Goal: Check status: Check status

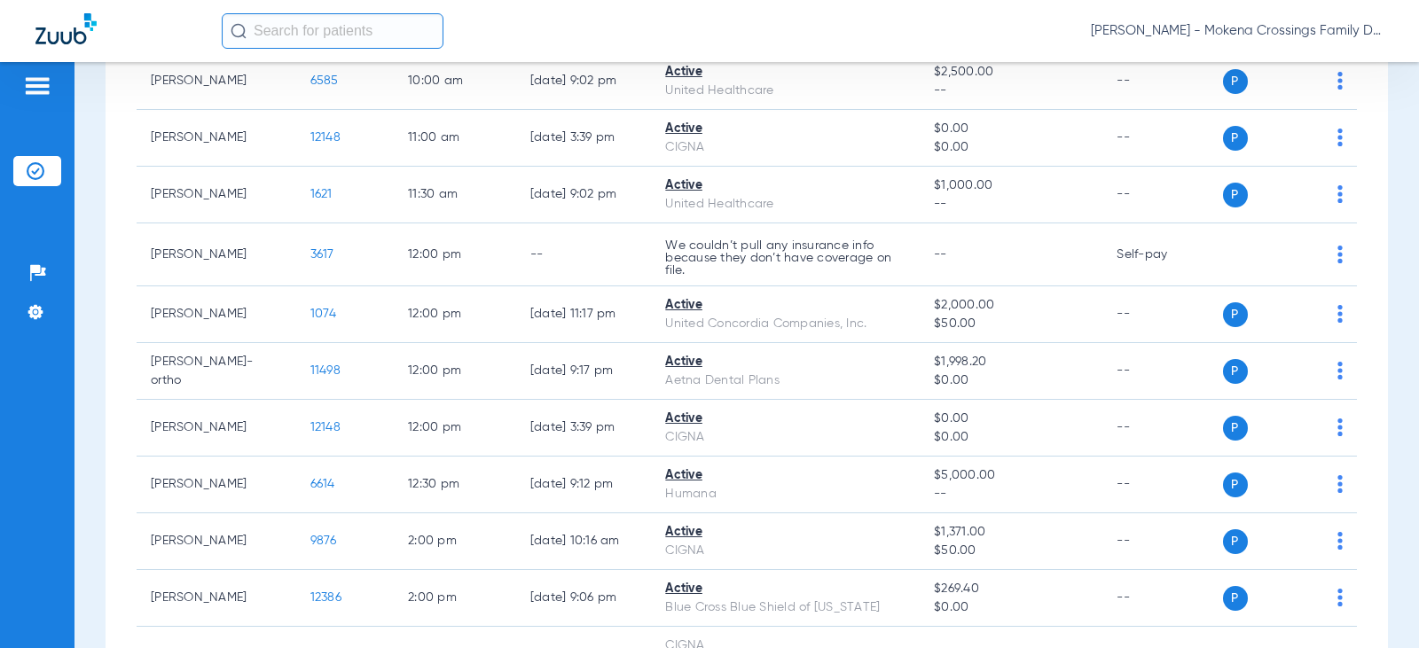
scroll to position [532, 0]
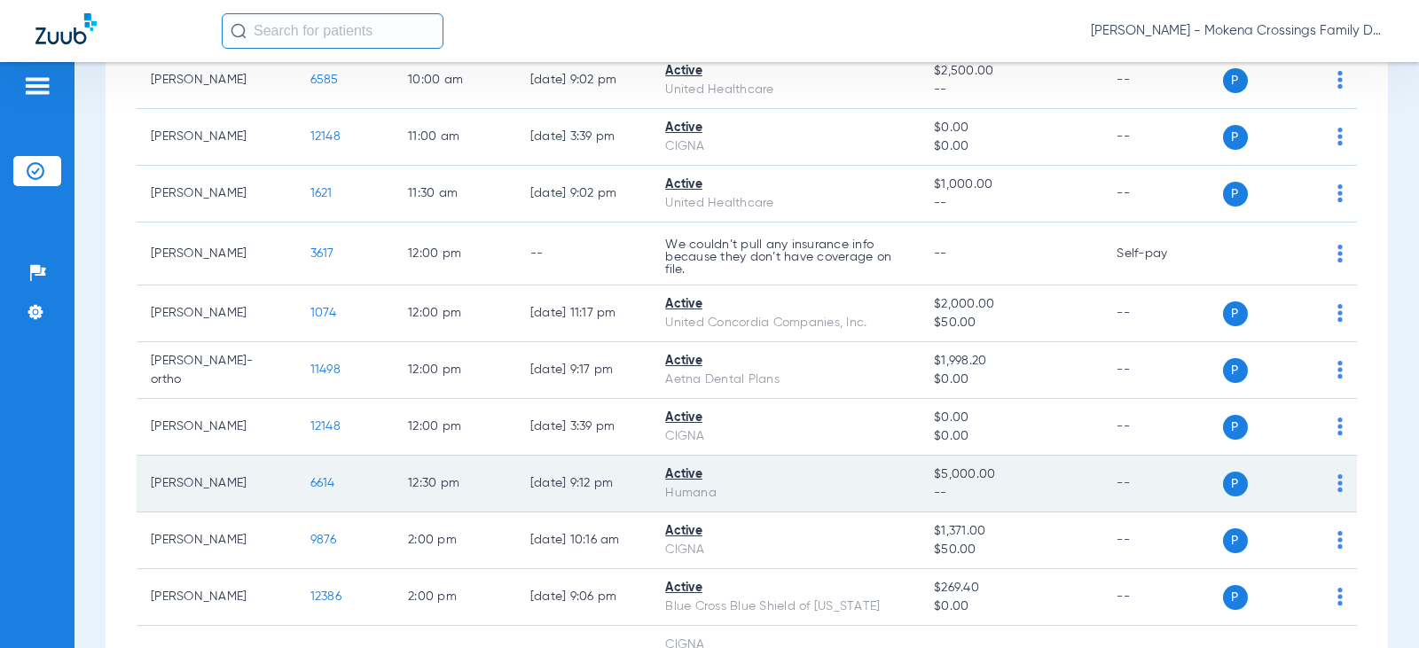
click at [310, 478] on span "6614" at bounding box center [322, 483] width 25 height 12
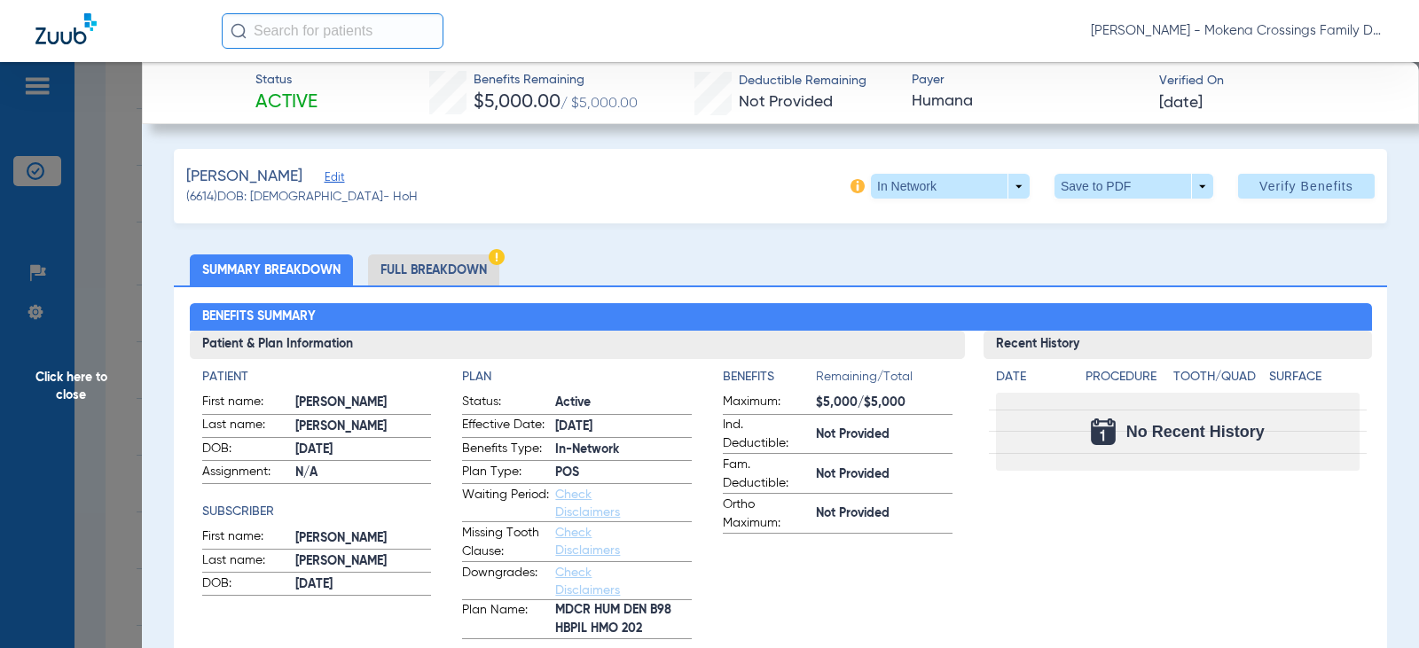
click at [422, 275] on li "Full Breakdown" at bounding box center [433, 270] width 131 height 31
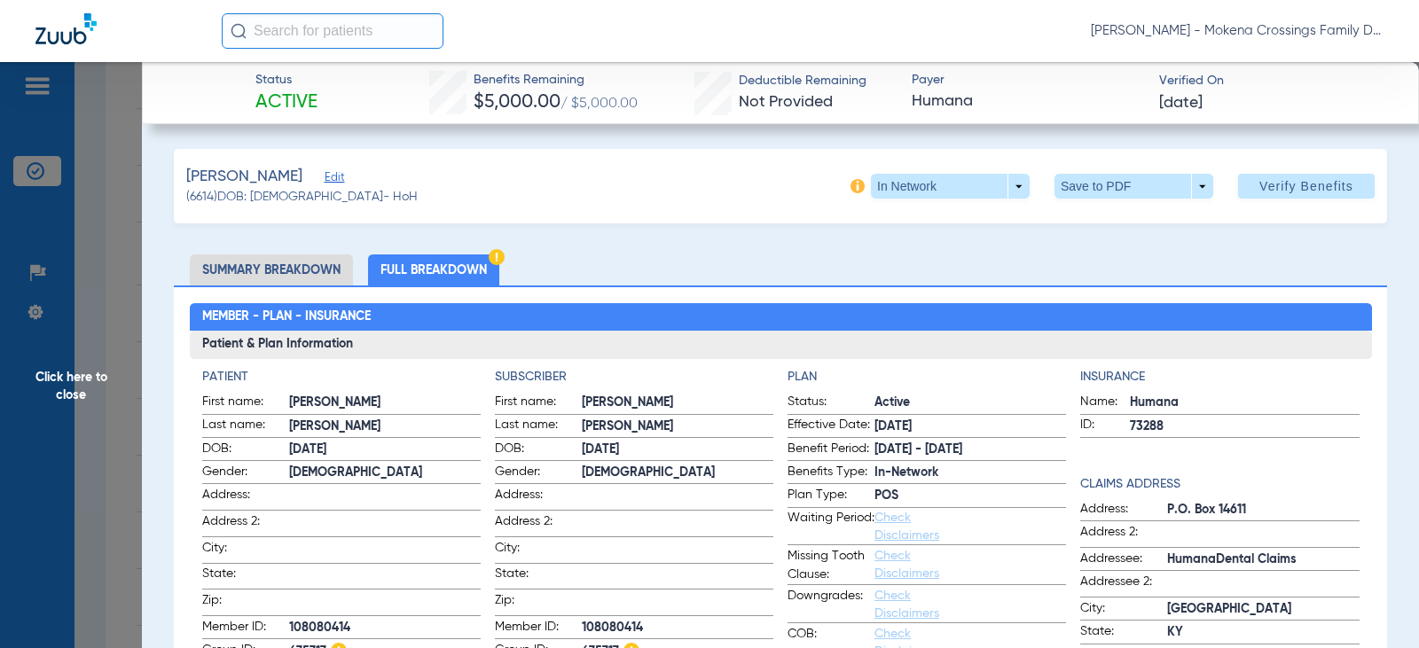
click at [90, 413] on span "Click here to close" at bounding box center [71, 386] width 142 height 648
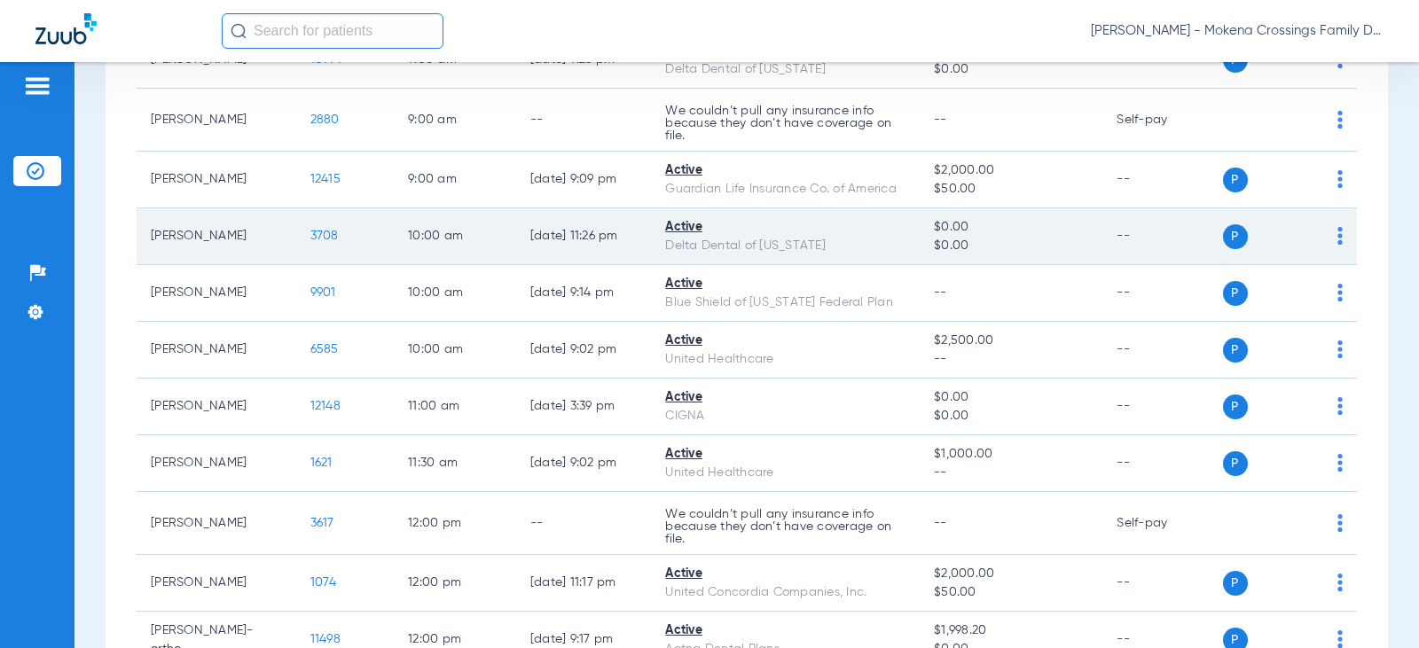
scroll to position [0, 0]
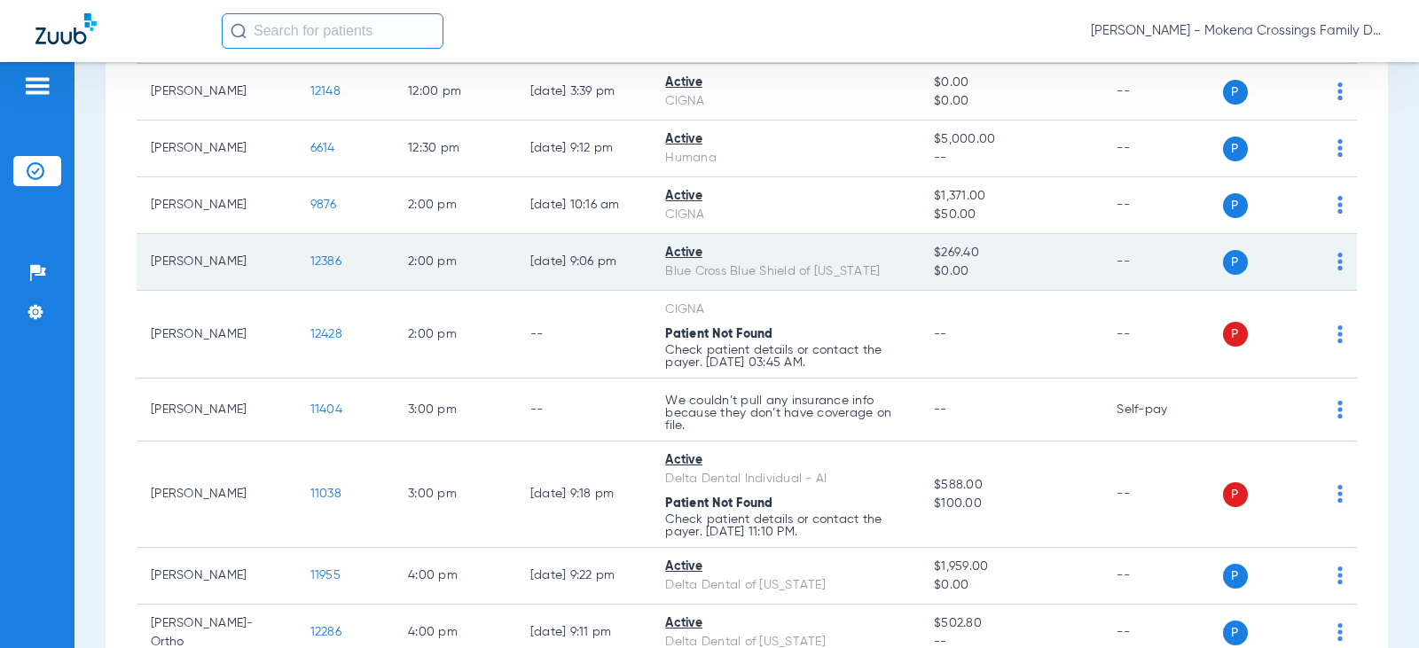
scroll to position [608, 0]
